Goal: Navigation & Orientation: Find specific page/section

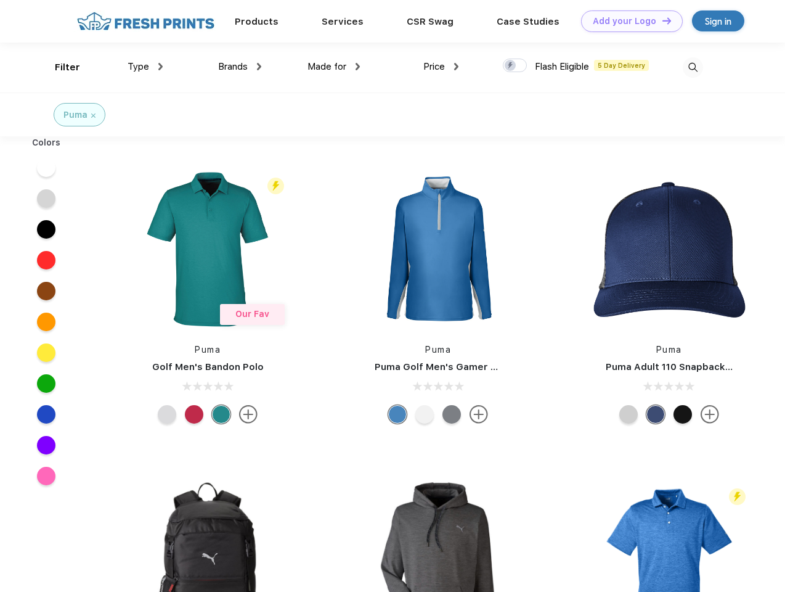
click at [627, 21] on link "Add your Logo Design Tool" at bounding box center [632, 21] width 102 height 22
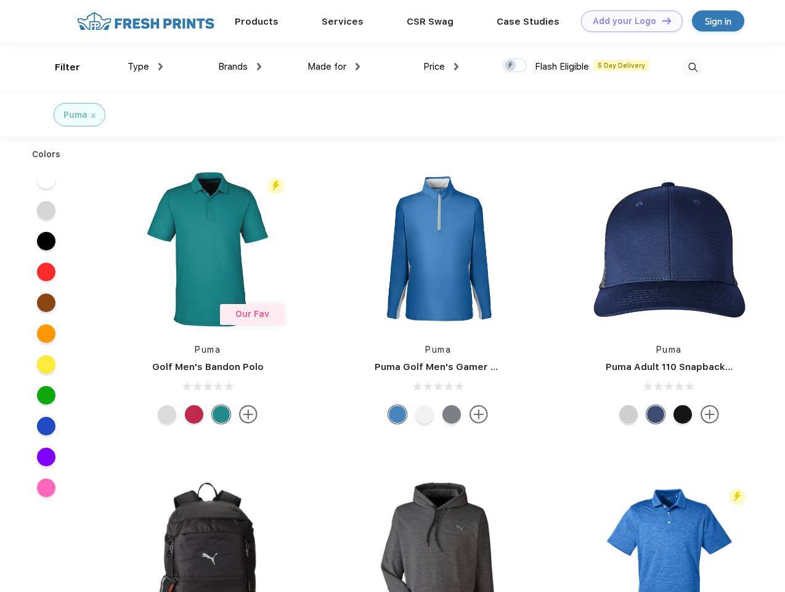
click at [0, 0] on div "Design Tool" at bounding box center [0, 0] width 0 height 0
click at [661, 20] on link "Add your Logo Design Tool" at bounding box center [632, 21] width 102 height 22
click at [59, 67] on div "Filter" at bounding box center [67, 67] width 25 height 14
click at [145, 67] on span "Type" at bounding box center [139, 66] width 22 height 11
click at [240, 67] on span "Brands" at bounding box center [233, 66] width 30 height 11
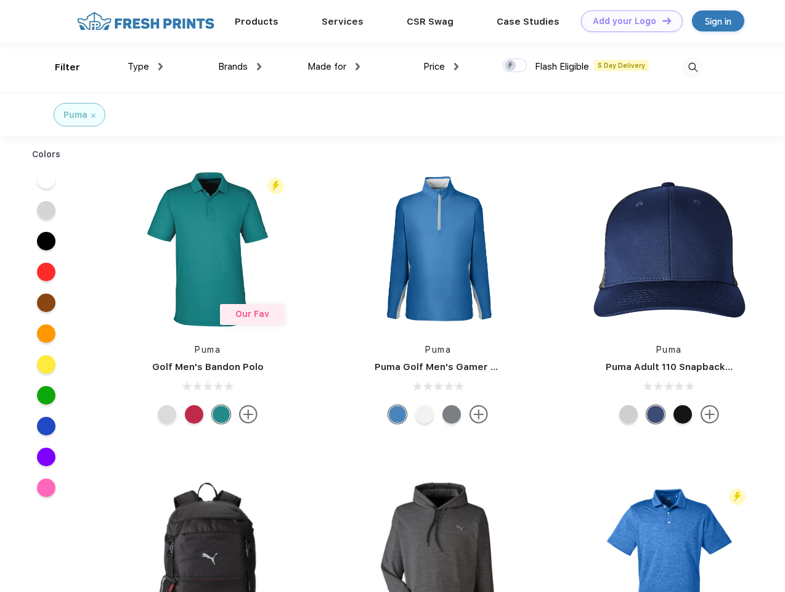
click at [334, 67] on span "Made for" at bounding box center [327, 66] width 39 height 11
click at [441, 67] on span "Price" at bounding box center [434, 66] width 22 height 11
click at [515, 66] on div at bounding box center [515, 66] width 24 height 14
click at [511, 66] on input "checkbox" at bounding box center [507, 62] width 8 height 8
click at [693, 67] on img at bounding box center [693, 67] width 20 height 20
